Goal: Book appointment/travel/reservation

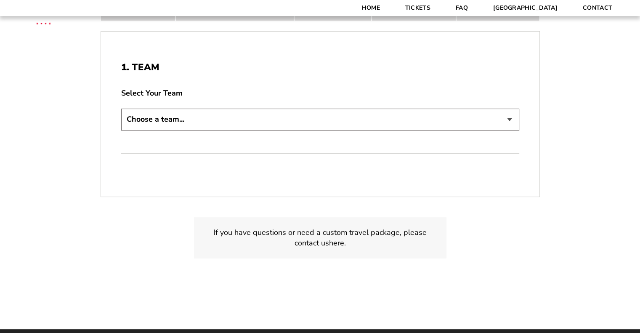
scroll to position [210, 0]
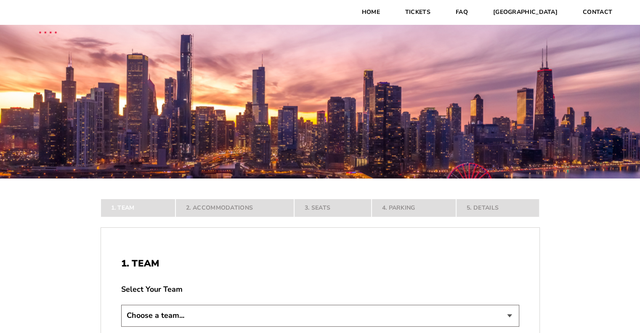
scroll to position [126, 0]
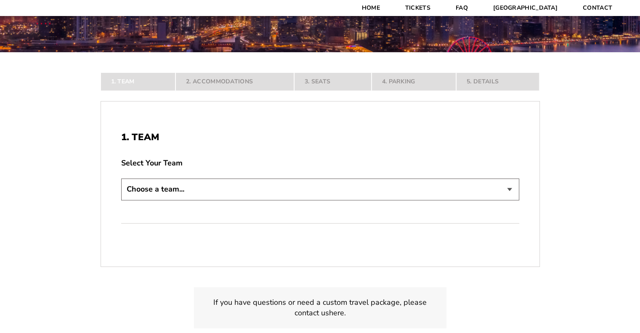
click at [235, 180] on select "Choose a team... [US_STATE] Razorbacks Duke Blue Devils Northwestern Wildcats […" at bounding box center [320, 188] width 398 height 21
select select "21313"
click at [121, 200] on select "Choose a team... [US_STATE] Razorbacks Duke Blue Devils Northwestern Wildcats […" at bounding box center [320, 188] width 398 height 21
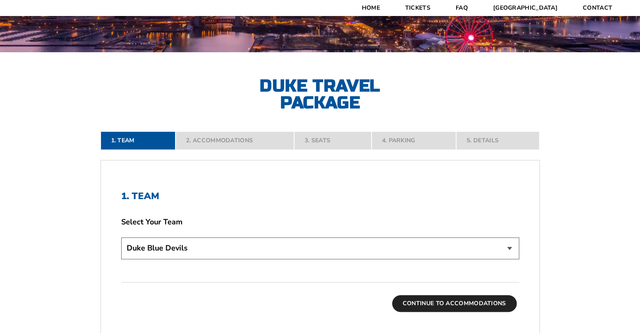
click at [446, 303] on button "Continue To Accommodations" at bounding box center [454, 303] width 125 height 17
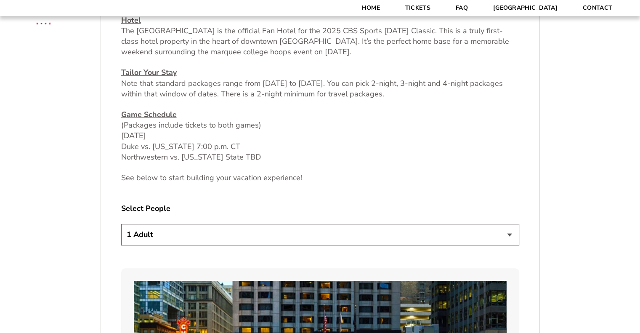
scroll to position [367, 0]
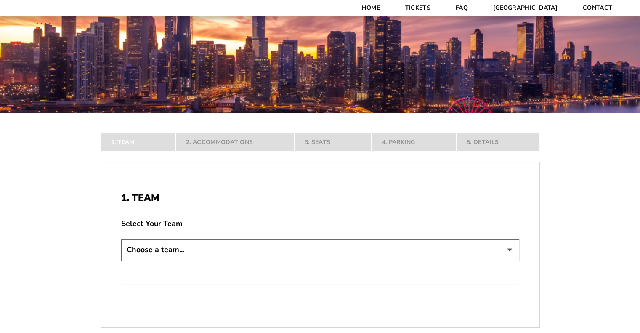
scroll to position [126, 0]
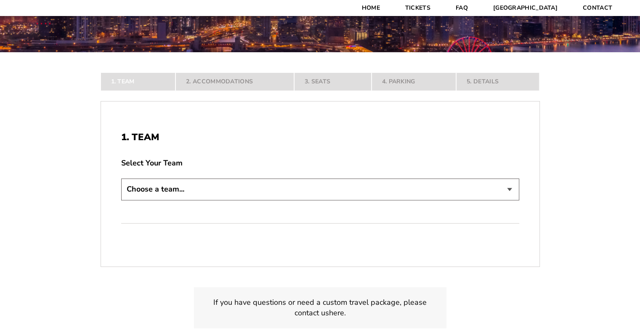
click at [248, 194] on select "Choose a team... [US_STATE] Razorbacks Duke Blue Devils Northwestern Wildcats […" at bounding box center [320, 188] width 398 height 21
click at [121, 200] on select "Choose a team... [US_STATE] Razorbacks Duke Blue Devils Northwestern Wildcats […" at bounding box center [320, 188] width 398 height 21
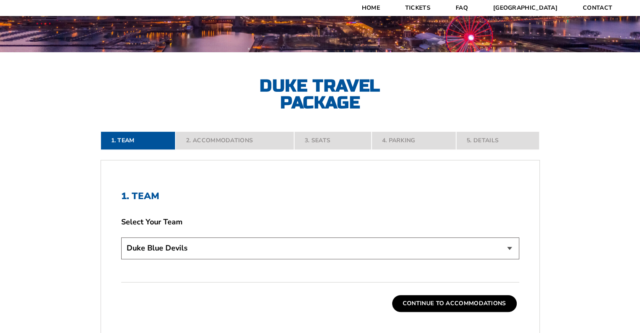
click at [320, 247] on select "Choose a team... [US_STATE] Razorbacks Duke Blue Devils Northwestern Wildcats […" at bounding box center [320, 247] width 398 height 21
select select "21304"
click at [121, 237] on select "Choose a team... [US_STATE] Razorbacks Duke Blue Devils Northwestern Wildcats […" at bounding box center [320, 247] width 398 height 21
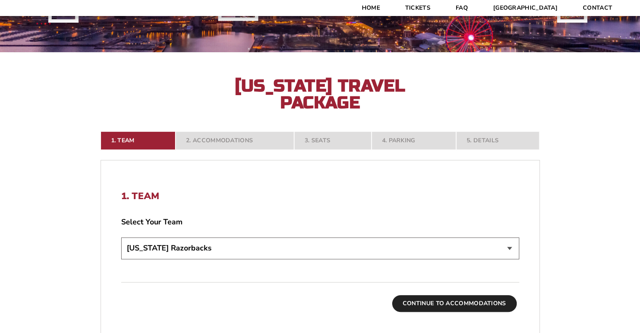
click at [458, 300] on button "Continue To Accommodations" at bounding box center [454, 303] width 125 height 17
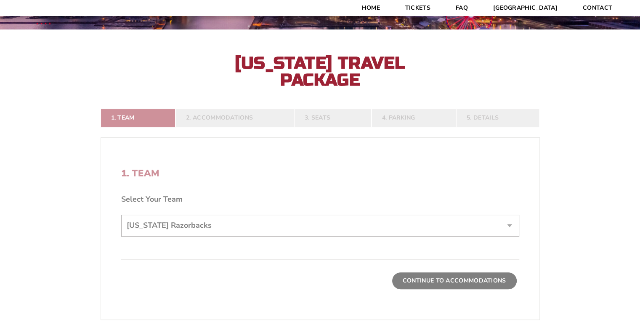
scroll to position [157, 0]
